Goal: Find specific page/section: Find specific page/section

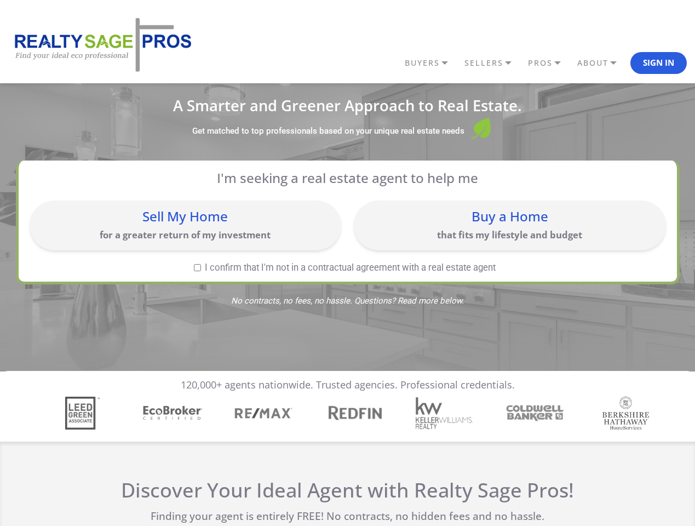
click at [431, 63] on link "BUYERS" at bounding box center [432, 63] width 60 height 19
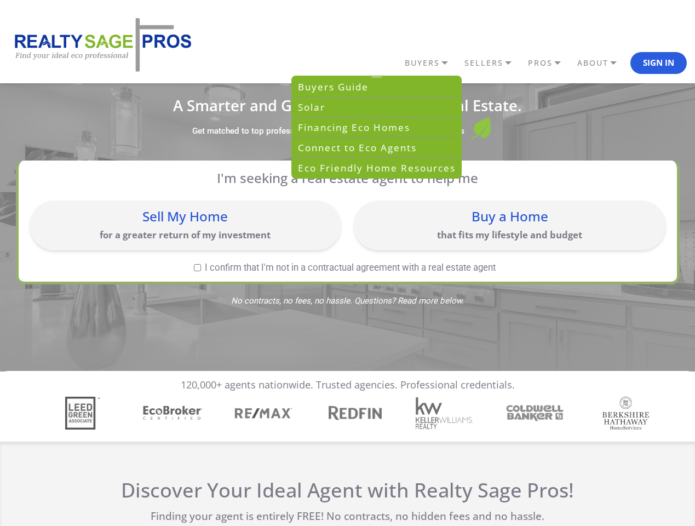
click at [462, 63] on link "SELLERS" at bounding box center [432, 63] width 60 height 19
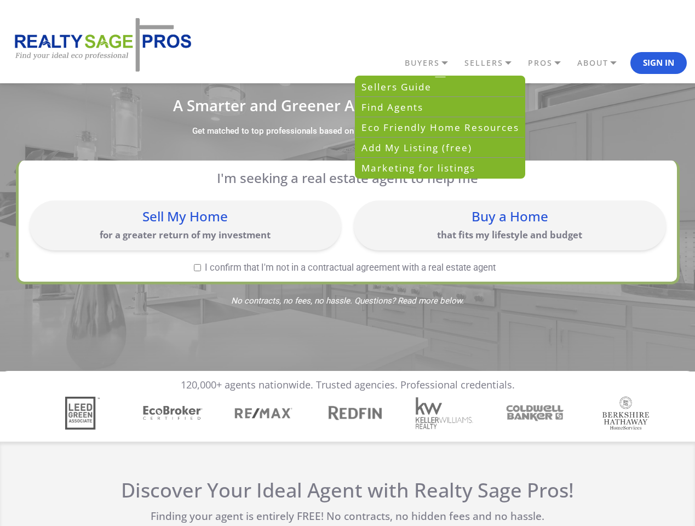
click at [462, 63] on link "PROS" at bounding box center [432, 63] width 60 height 19
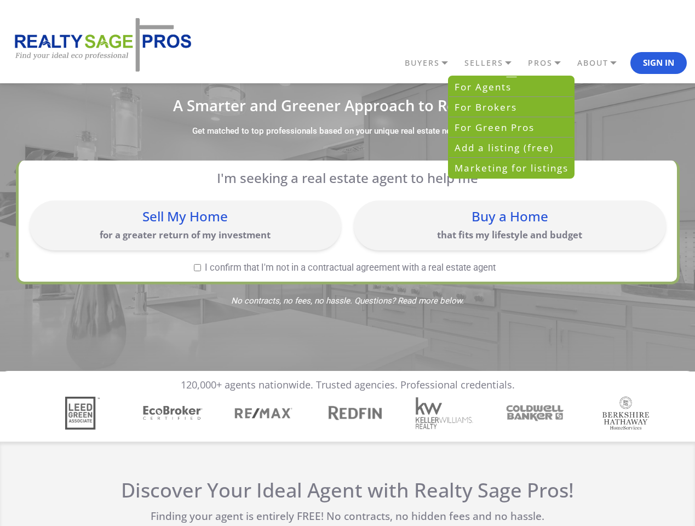
click at [462, 63] on link "ABOUT" at bounding box center [432, 63] width 60 height 19
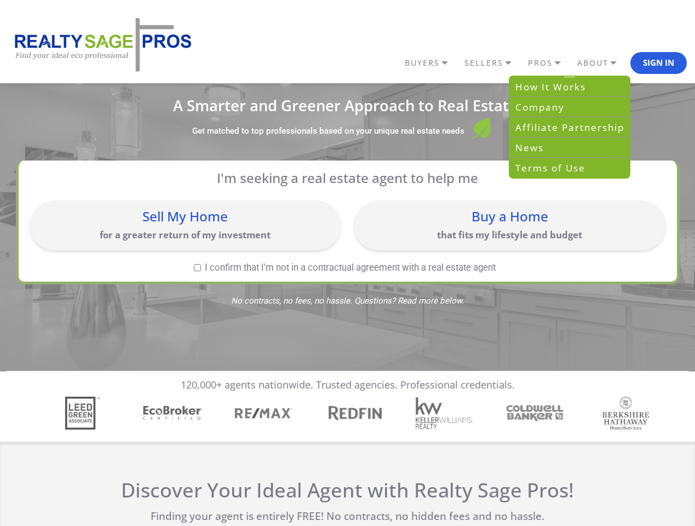
click at [658, 63] on button "Sign In" at bounding box center [658, 63] width 56 height 22
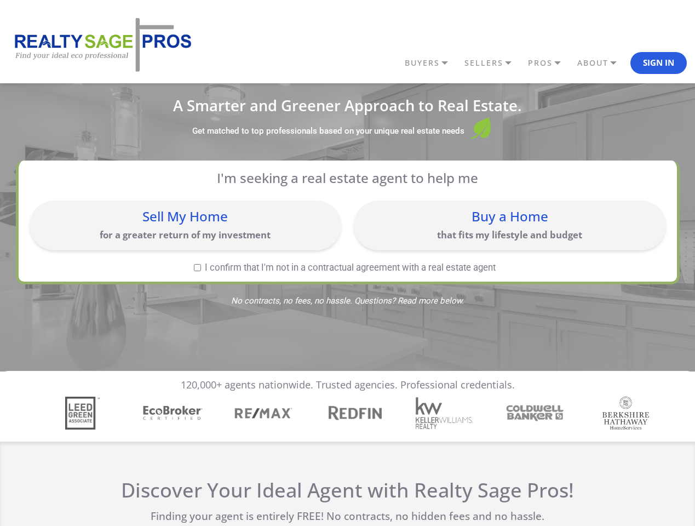
click at [185, 225] on div "Sell My Home for a greater return of my investment" at bounding box center [185, 225] width 301 height 39
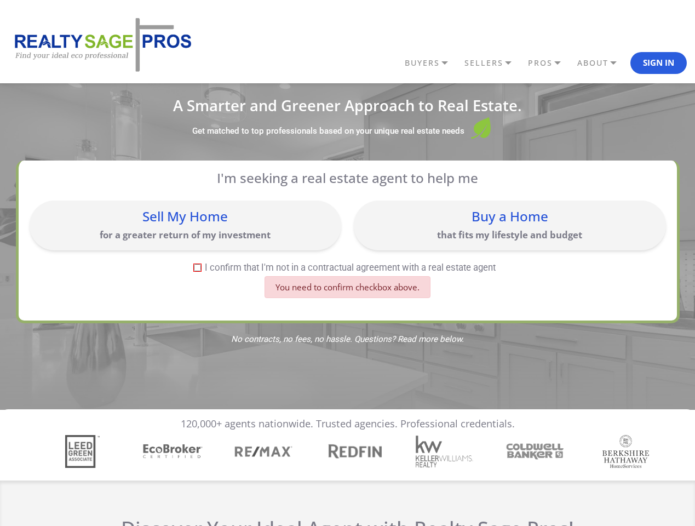
click at [509, 225] on div "Buy a Home that fits my lifestyle and budget" at bounding box center [509, 225] width 301 height 39
click at [197, 267] on label "I confirm that I'm not in a contractual agreement with a real estate agent" at bounding box center [345, 267] width 631 height 9
click at [197, 267] on input "I confirm that I'm not in a contractual agreement with a real estate agent" at bounding box center [197, 267] width 7 height 7
checkbox input "true"
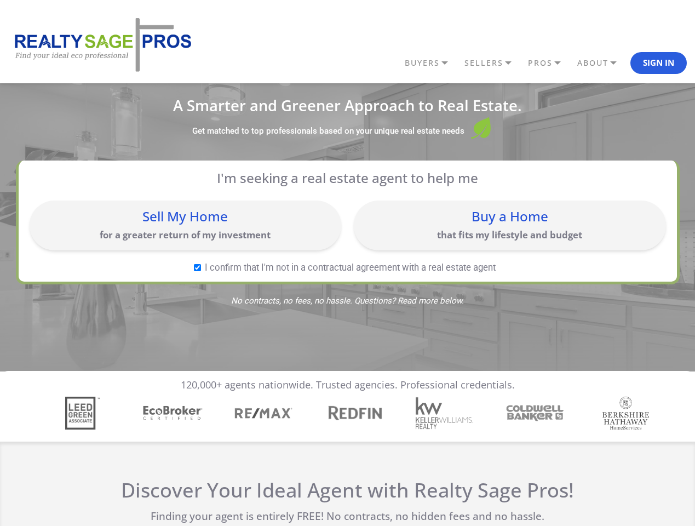
scroll to position [4, 0]
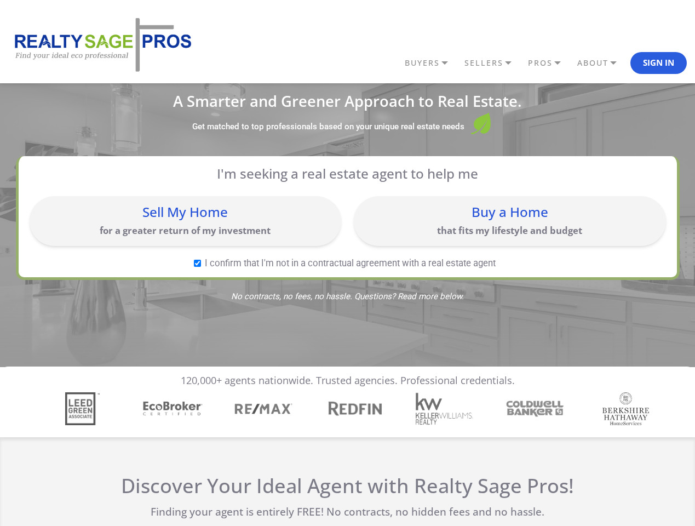
click at [347, 413] on img "4 / 7" at bounding box center [354, 408] width 63 height 20
